Goal: Share content: Share content

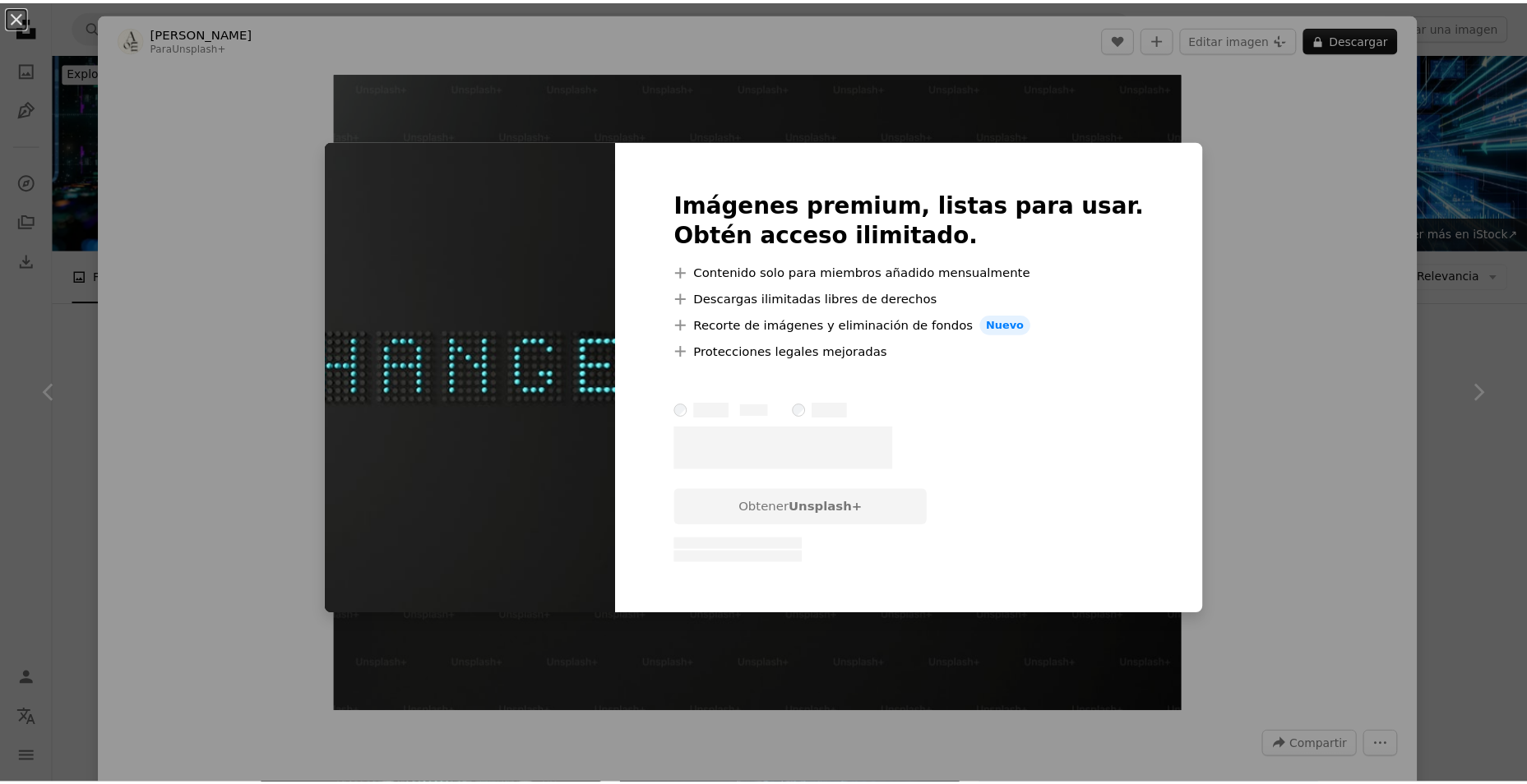
scroll to position [904, 0]
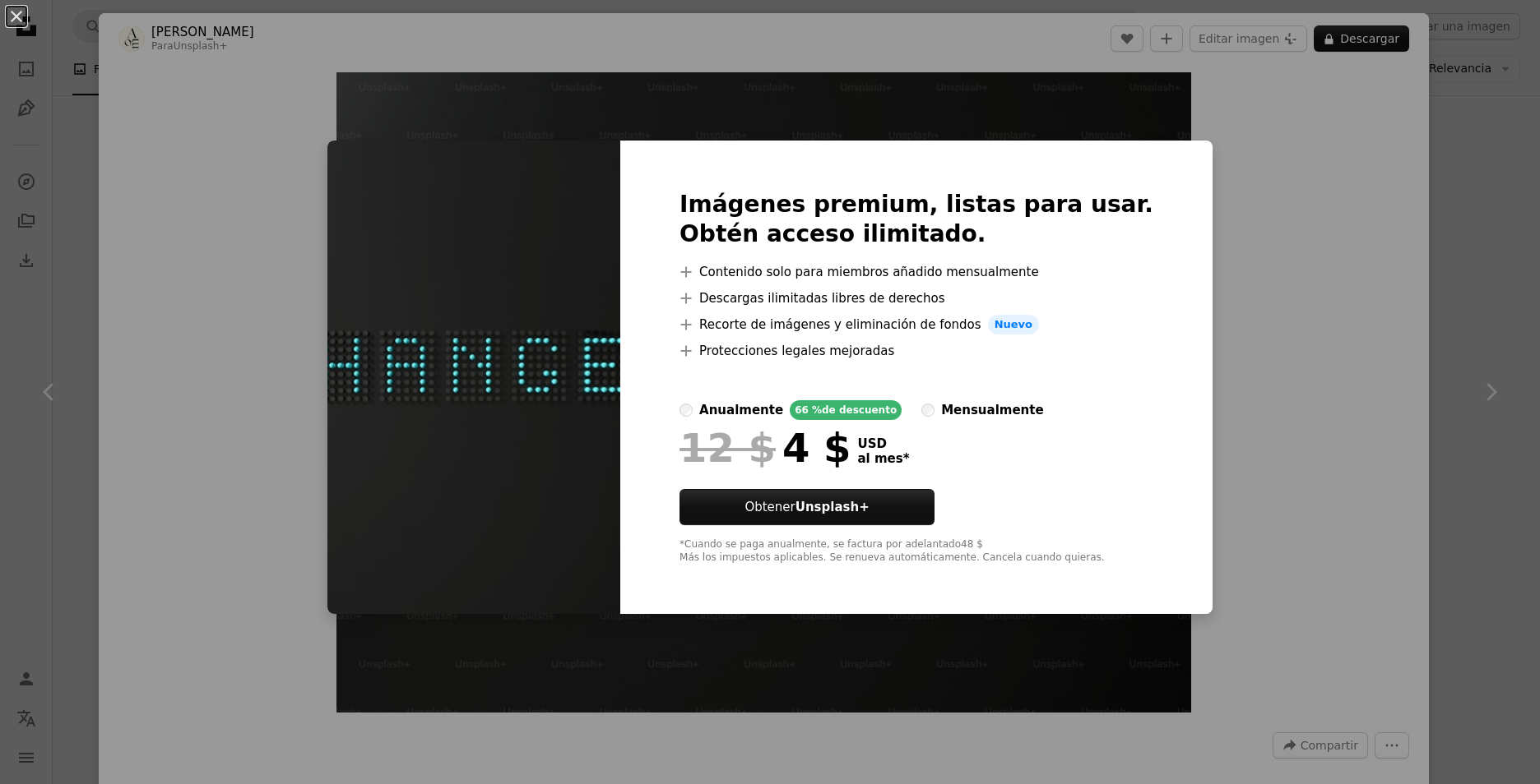
click at [954, 405] on div "mensualmente" at bounding box center [991, 410] width 102 height 20
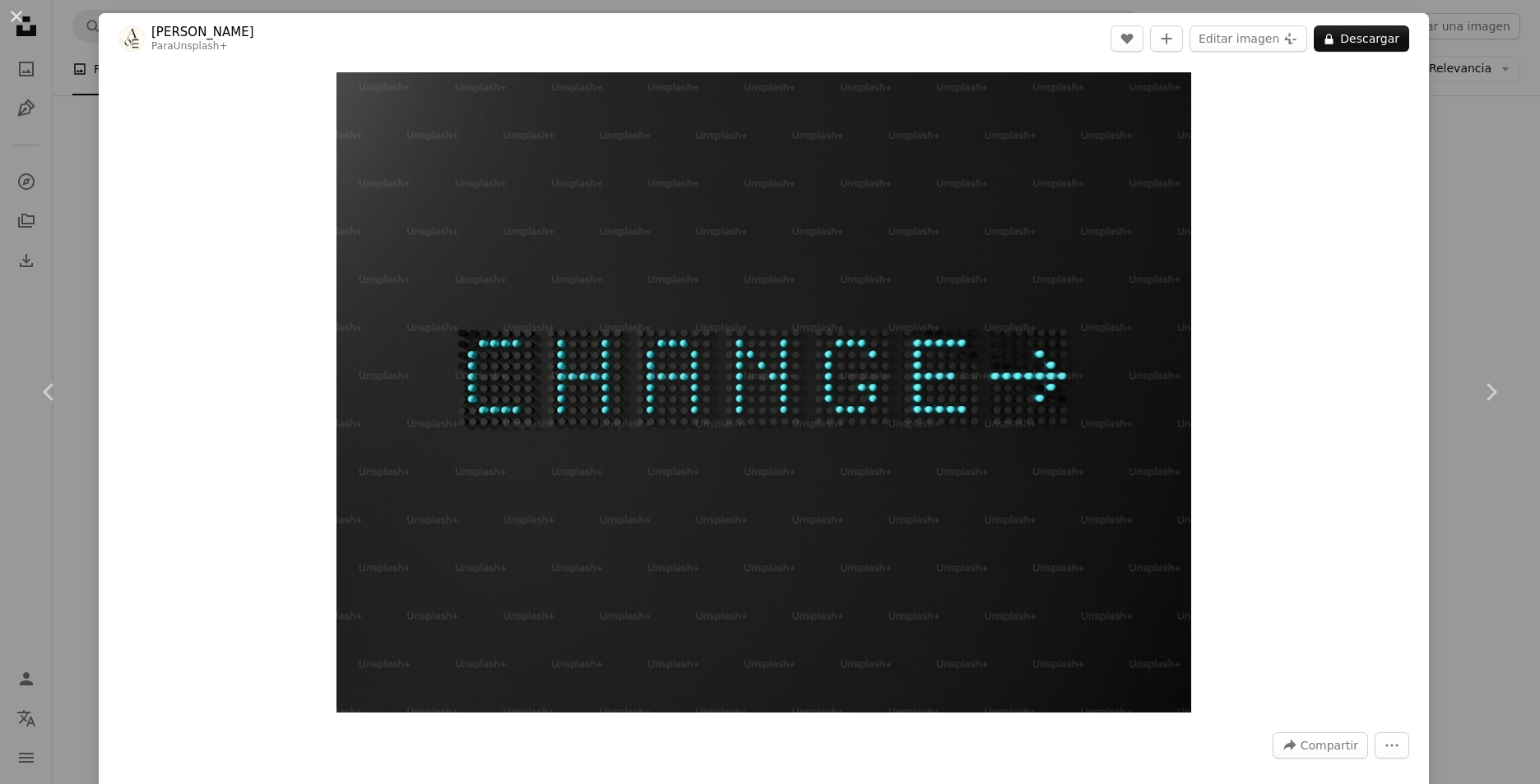
click at [1442, 150] on div "An X shape Chevron left Chevron right [PERSON_NAME] Para Unsplash+ A heart A pl…" at bounding box center [770, 392] width 1540 height 784
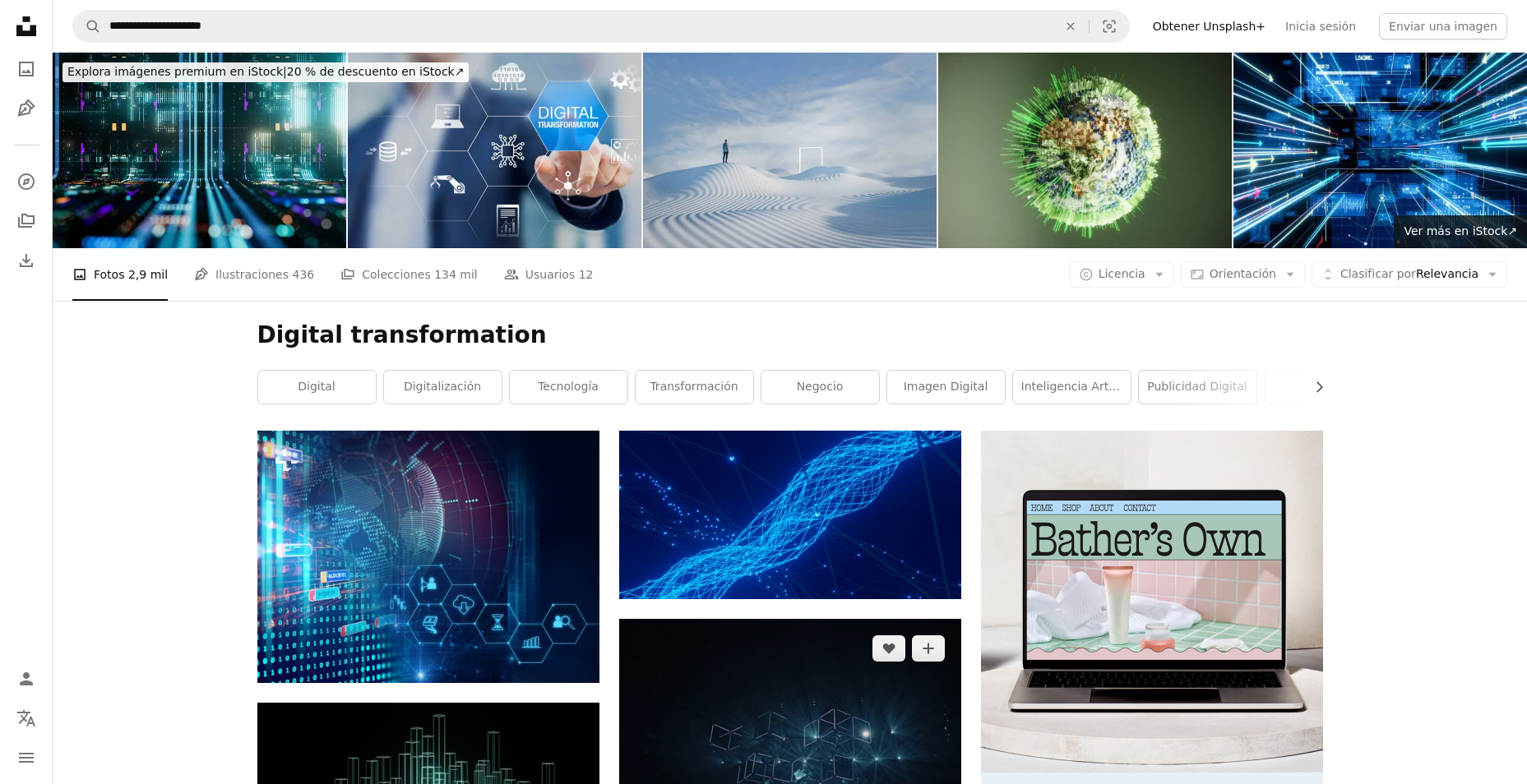
click at [805, 619] on img at bounding box center [789, 747] width 342 height 256
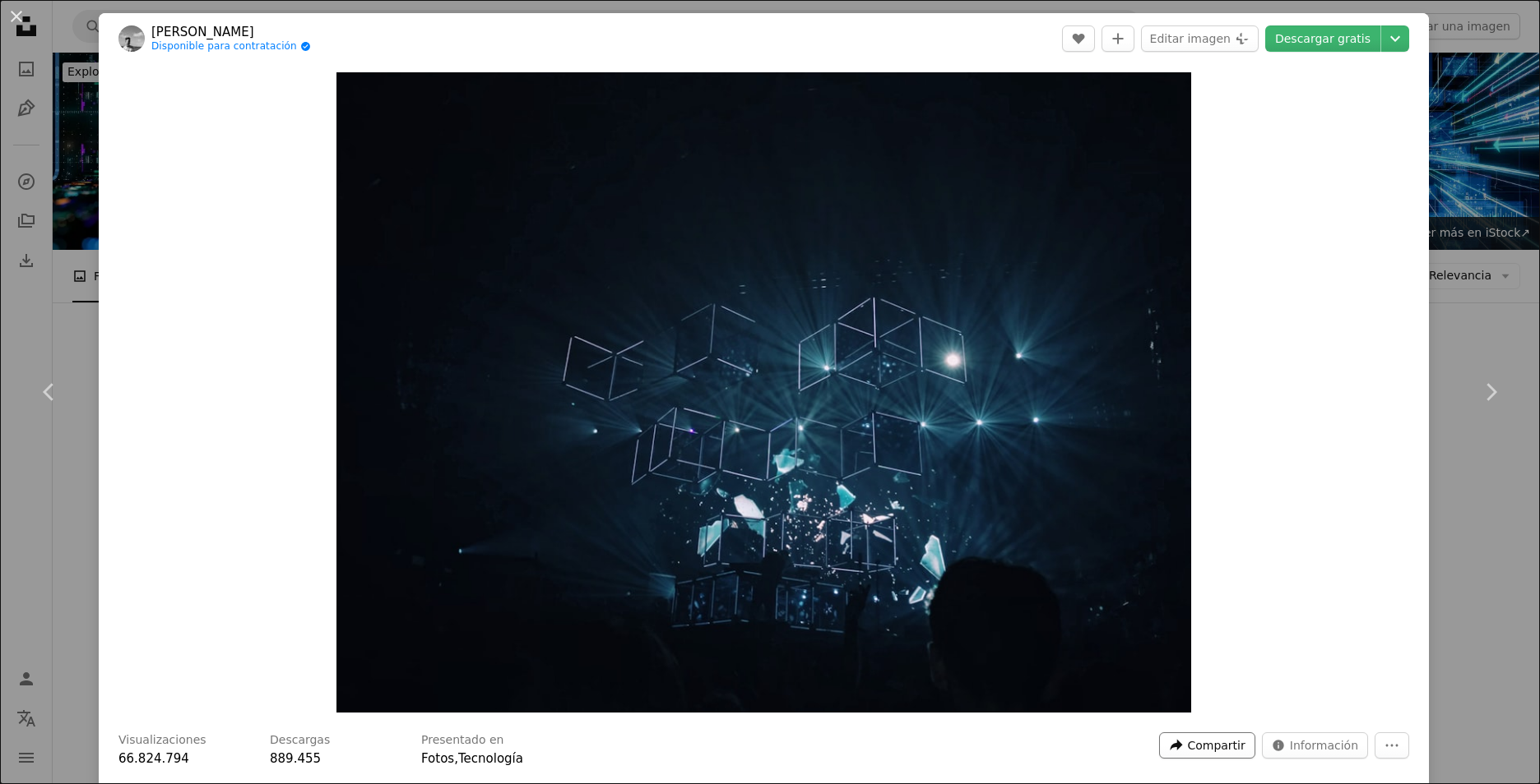
click at [1213, 752] on span "Compartir" at bounding box center [1216, 746] width 58 height 25
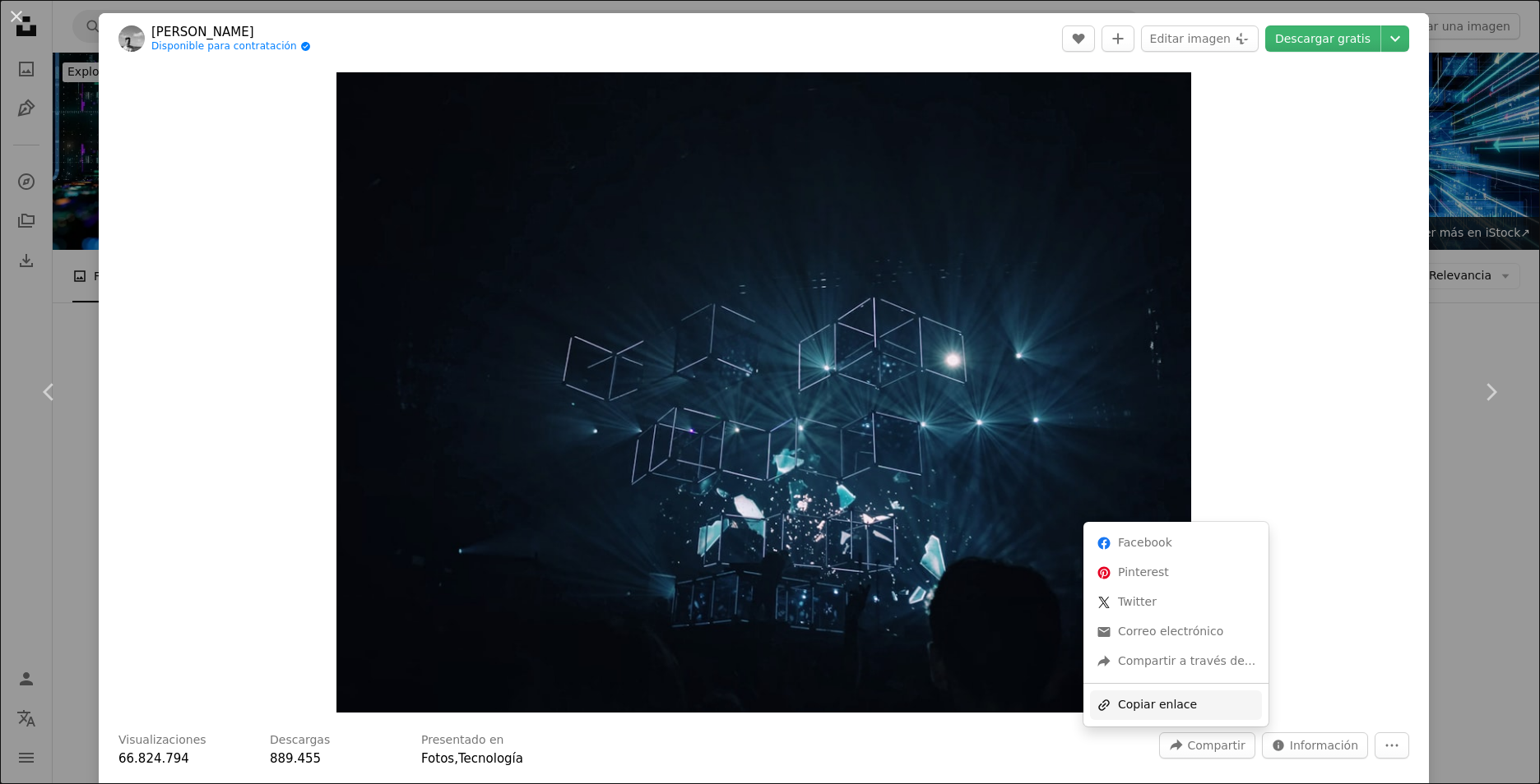
click at [1185, 708] on div "A URL sharing icon (chains) Copiar enlace" at bounding box center [1176, 705] width 172 height 30
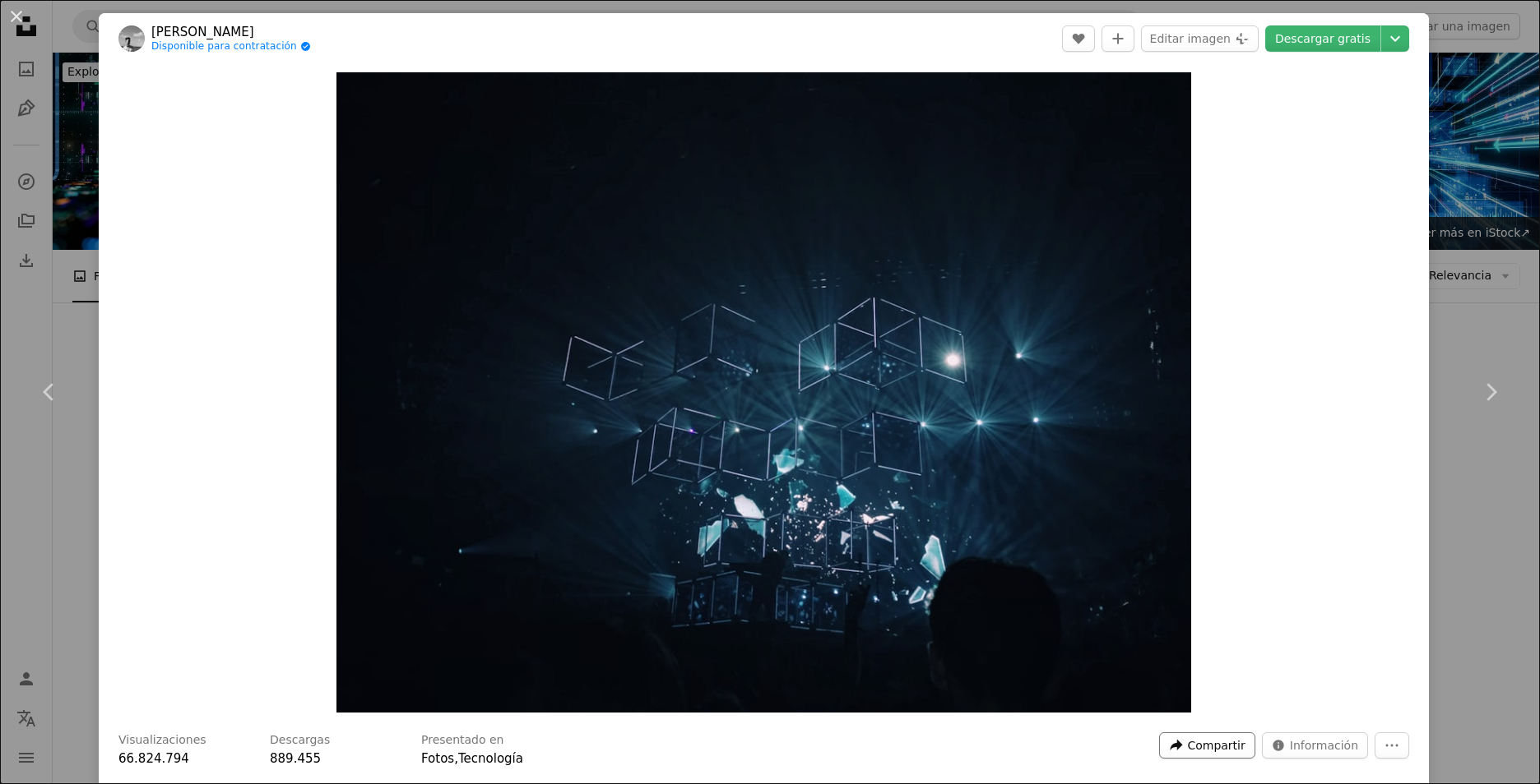
click at [1224, 743] on span "Compartir" at bounding box center [1216, 746] width 58 height 25
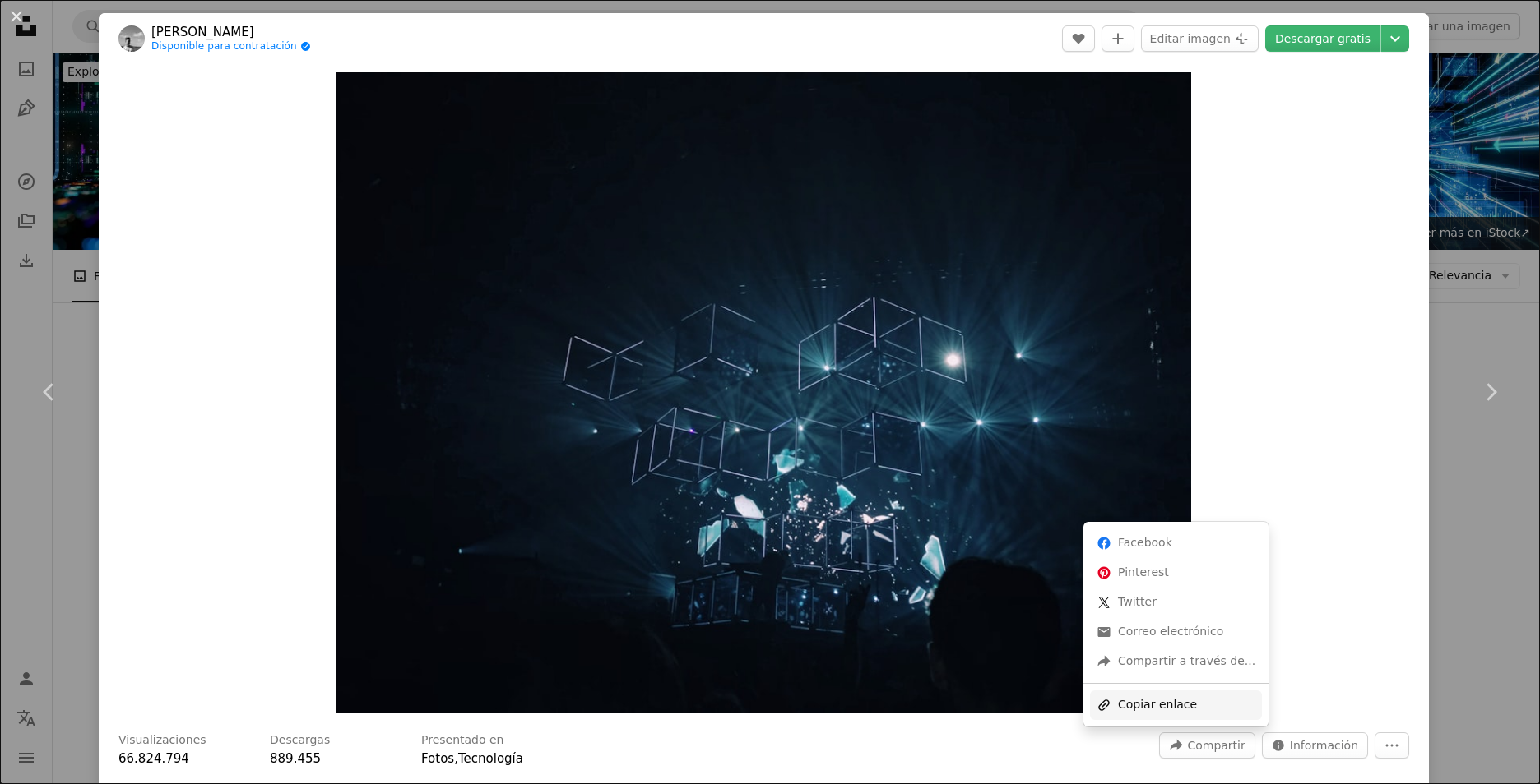
click at [1182, 702] on div "A URL sharing icon (chains) Copiar enlace" at bounding box center [1176, 705] width 172 height 30
click at [1194, 743] on span "Compartir" at bounding box center [1216, 746] width 58 height 25
click at [1143, 705] on div "A URL sharing icon (chains) Copiar enlace" at bounding box center [1176, 705] width 172 height 30
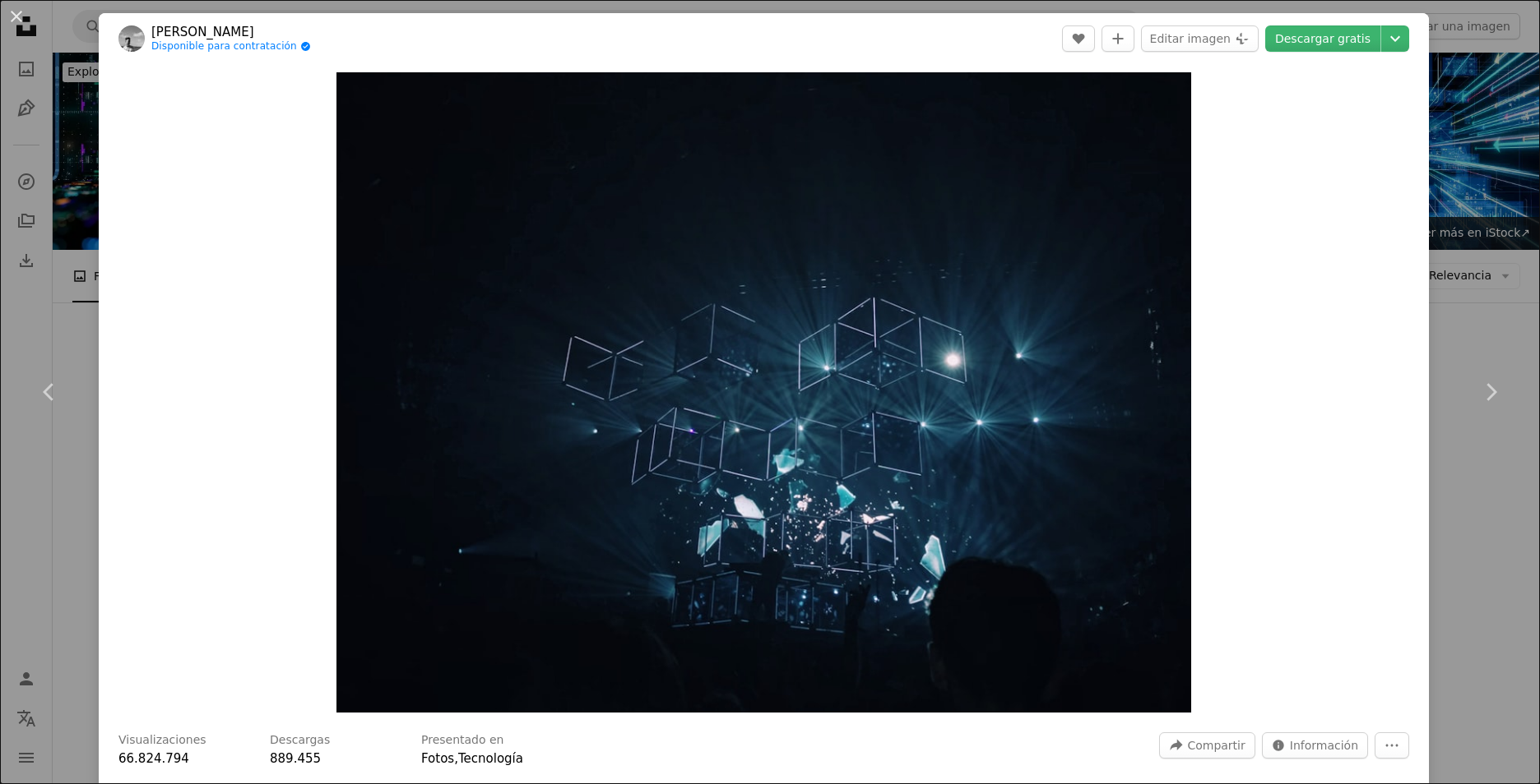
click at [1250, 190] on div "Zoom in" at bounding box center [763, 393] width 1330 height 657
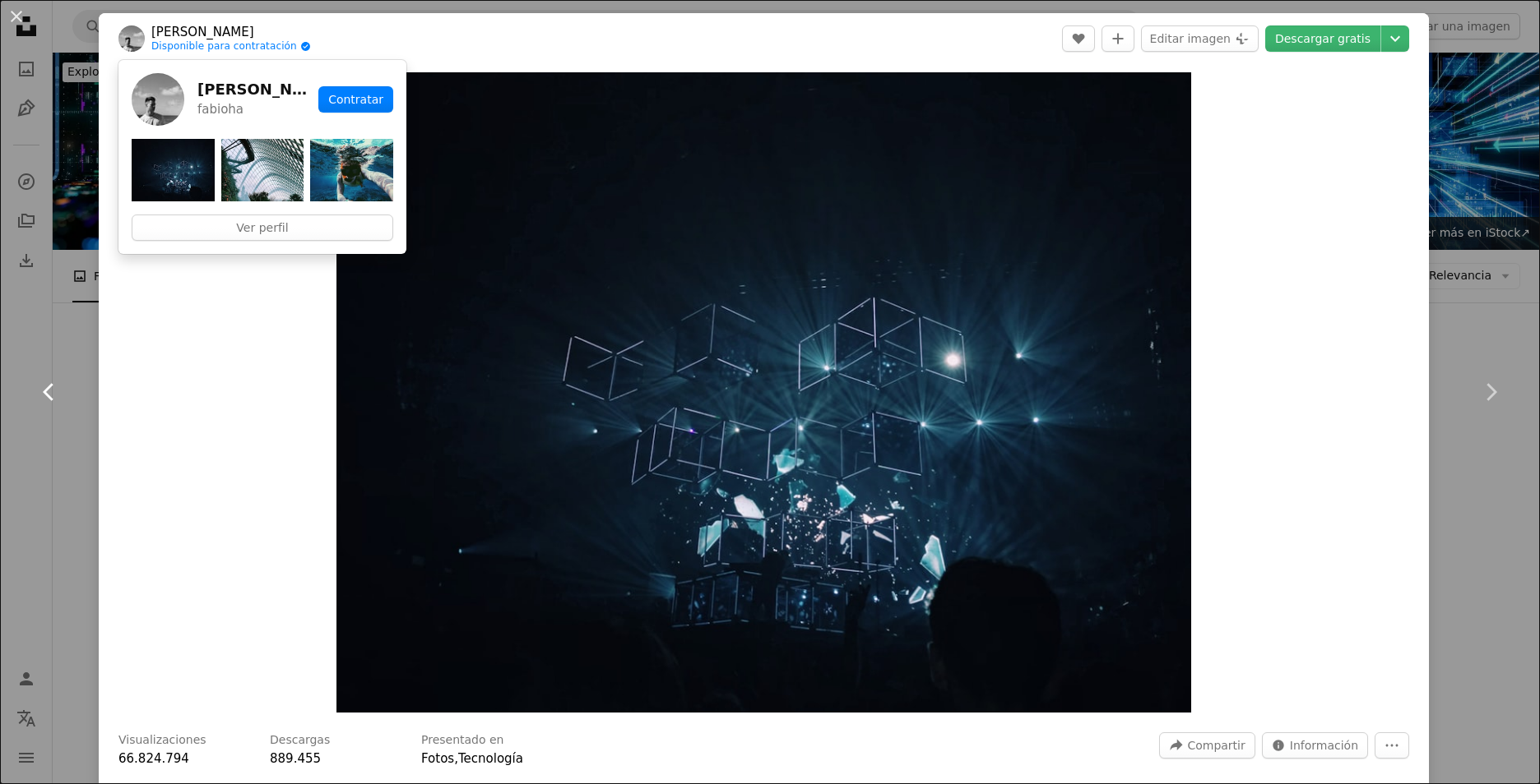
click at [97, 370] on link "Chevron left" at bounding box center [49, 392] width 98 height 158
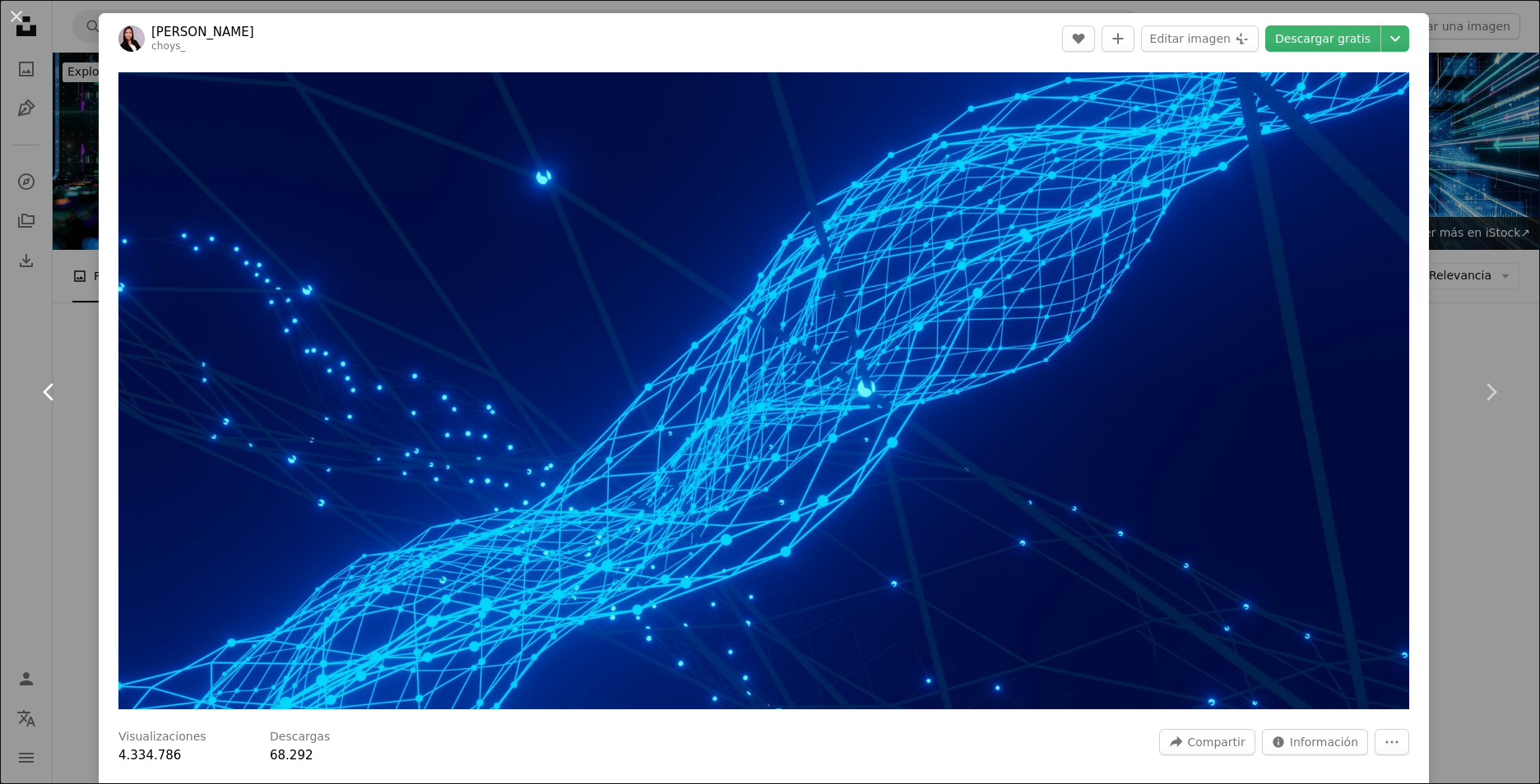
click at [83, 385] on link "Chevron left" at bounding box center [49, 392] width 98 height 158
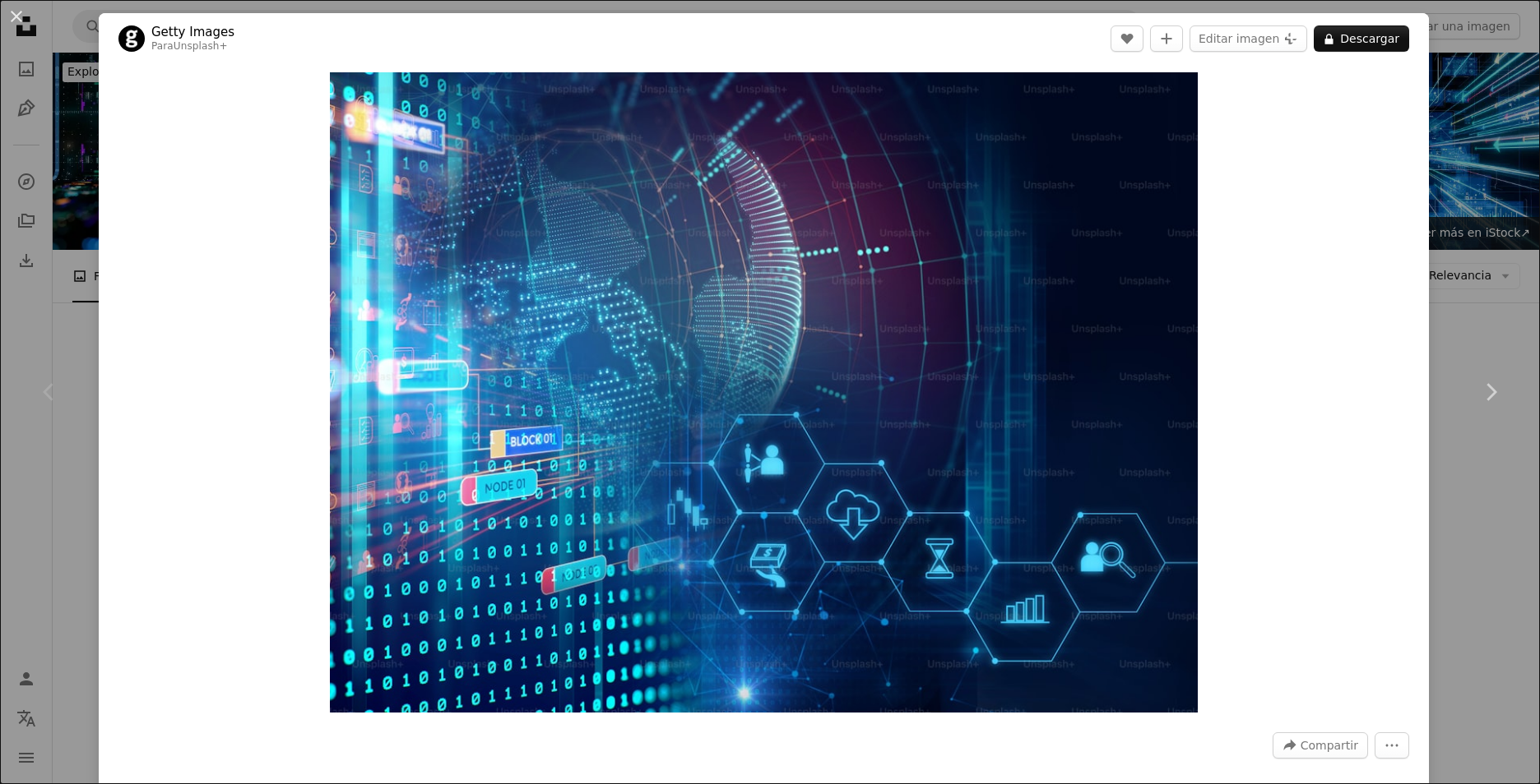
drag, startPoint x: 1461, startPoint y: 92, endPoint x: 1437, endPoint y: 357, distance: 266.1
click at [1462, 93] on div "An X shape Chevron left Chevron right Getty Images Para Unsplash+ A heart A plu…" at bounding box center [770, 392] width 1540 height 784
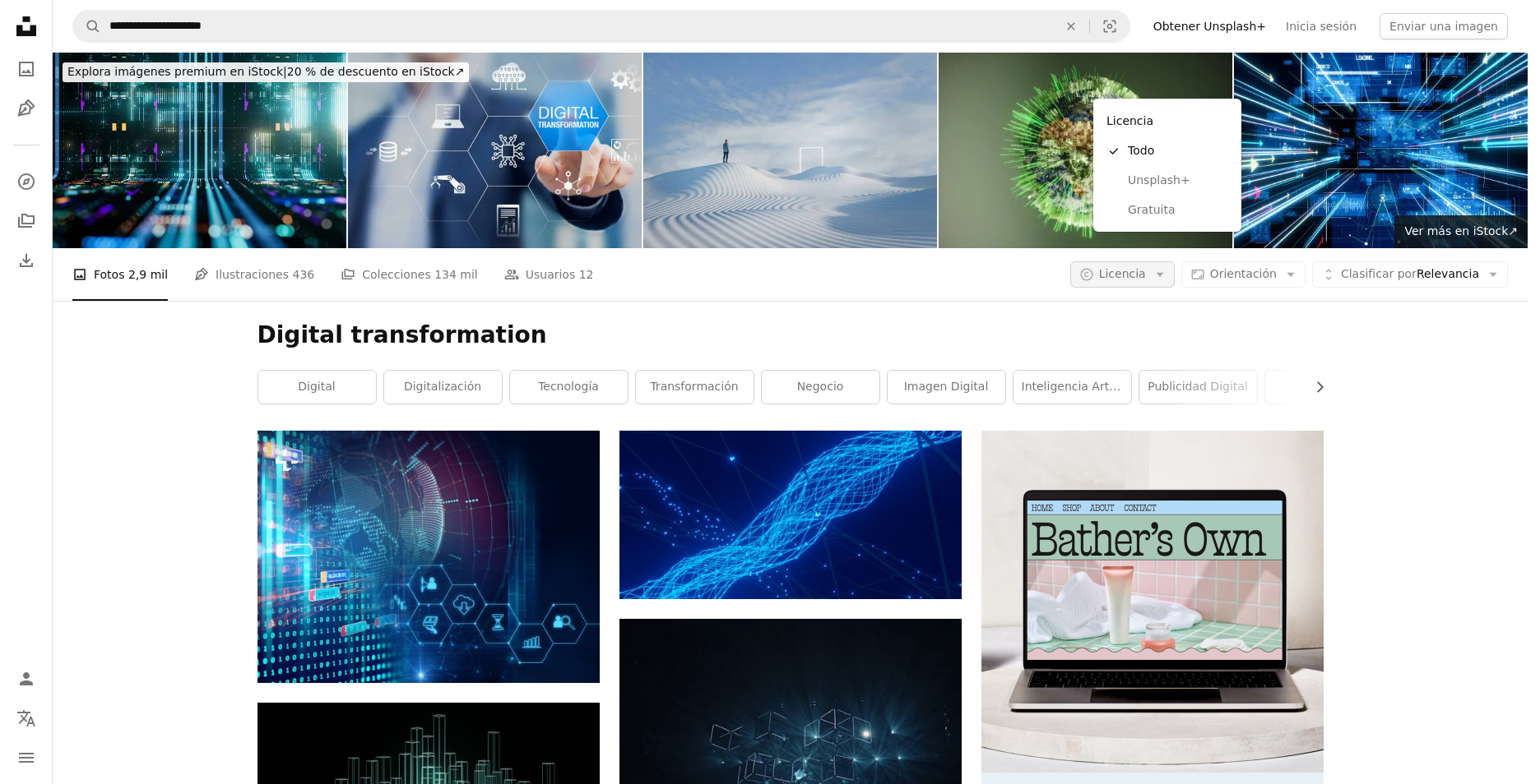
click at [1146, 267] on span "Licencia" at bounding box center [1122, 274] width 47 height 13
click at [1176, 207] on span "Gratuita" at bounding box center [1178, 211] width 100 height 17
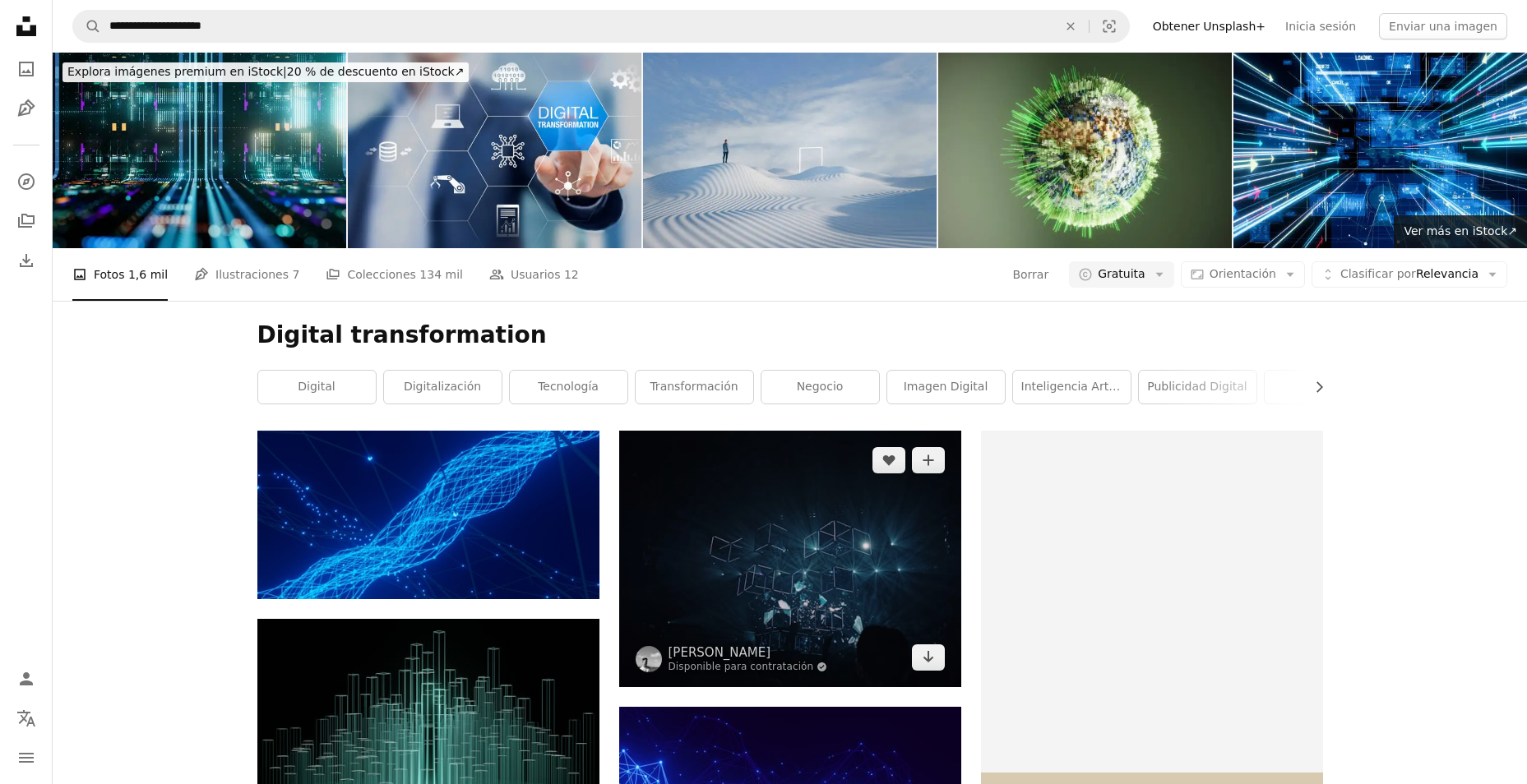
click at [750, 431] on img at bounding box center [789, 559] width 342 height 256
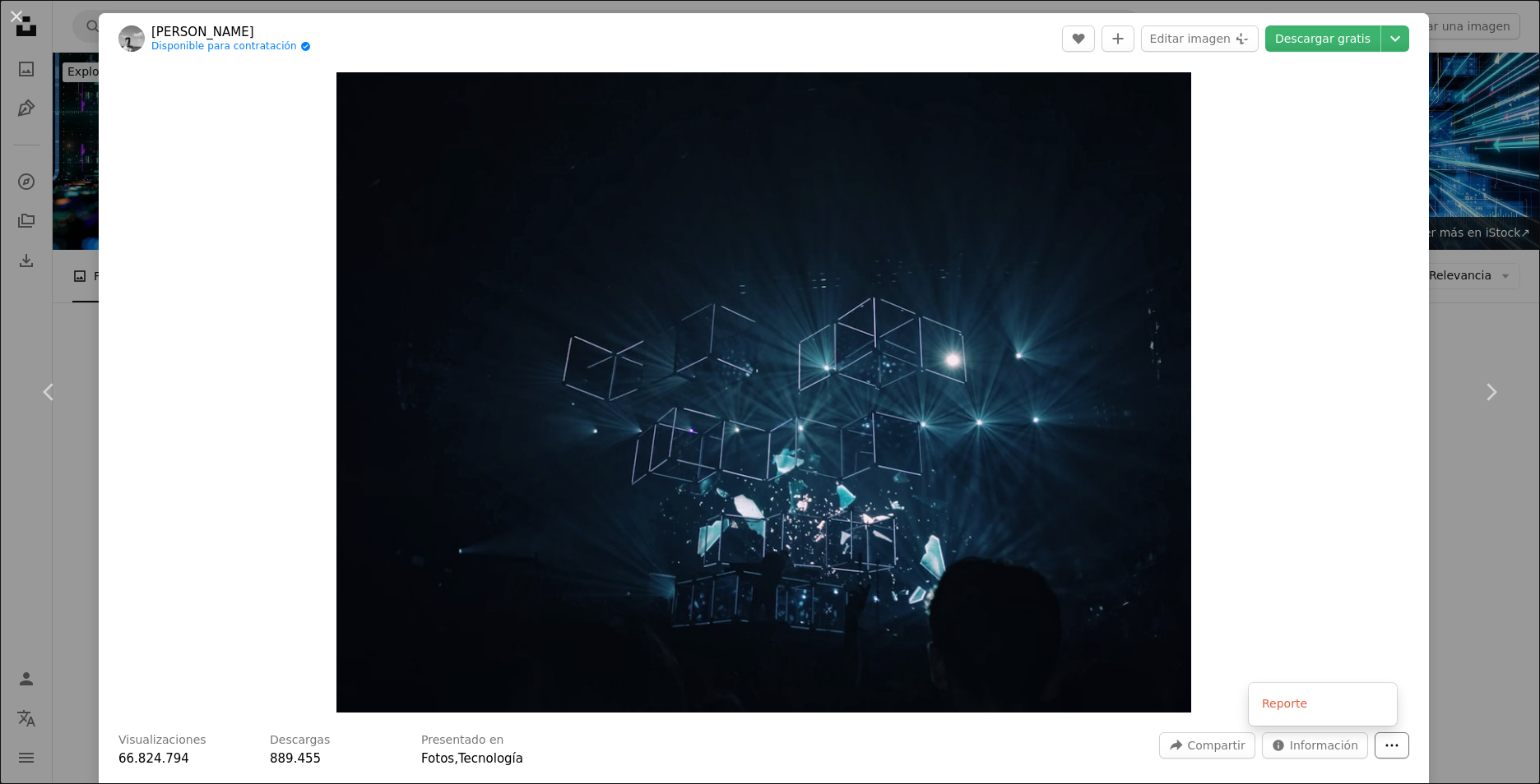
click at [1384, 752] on icon "More Actions" at bounding box center [1392, 746] width 15 height 15
click at [1272, 752] on dialog "An X shape Chevron left Chevron right fabio Disponible para contratación A chec…" at bounding box center [770, 392] width 1540 height 784
click at [1274, 750] on icon "Estadísticas sobre esta imagen" at bounding box center [1278, 746] width 11 height 11
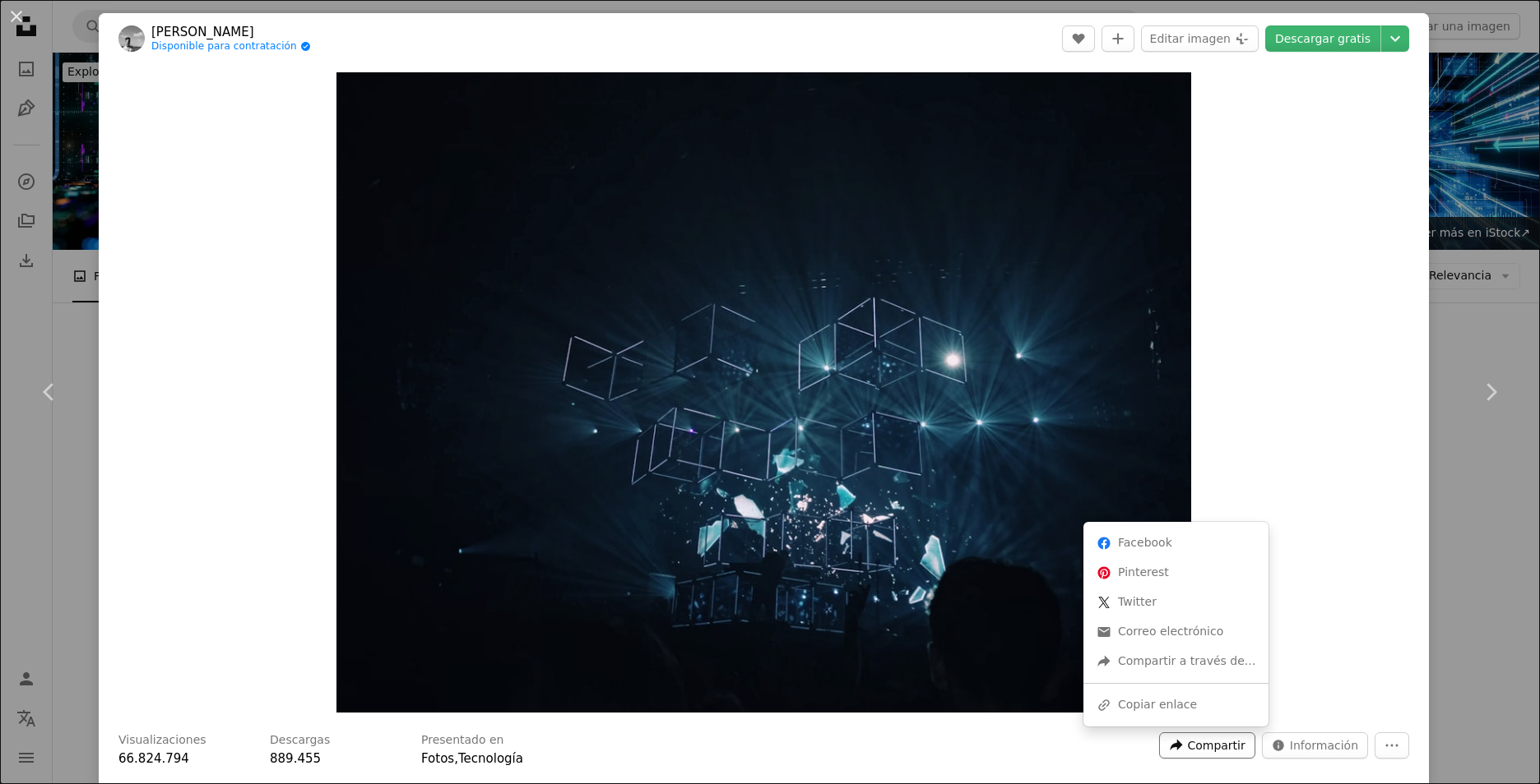
click at [1196, 754] on span "Compartir" at bounding box center [1216, 746] width 58 height 25
click at [1170, 708] on div "A URL sharing icon (chains) Copiar enlace" at bounding box center [1176, 705] width 172 height 30
